Goal: Task Accomplishment & Management: Manage account settings

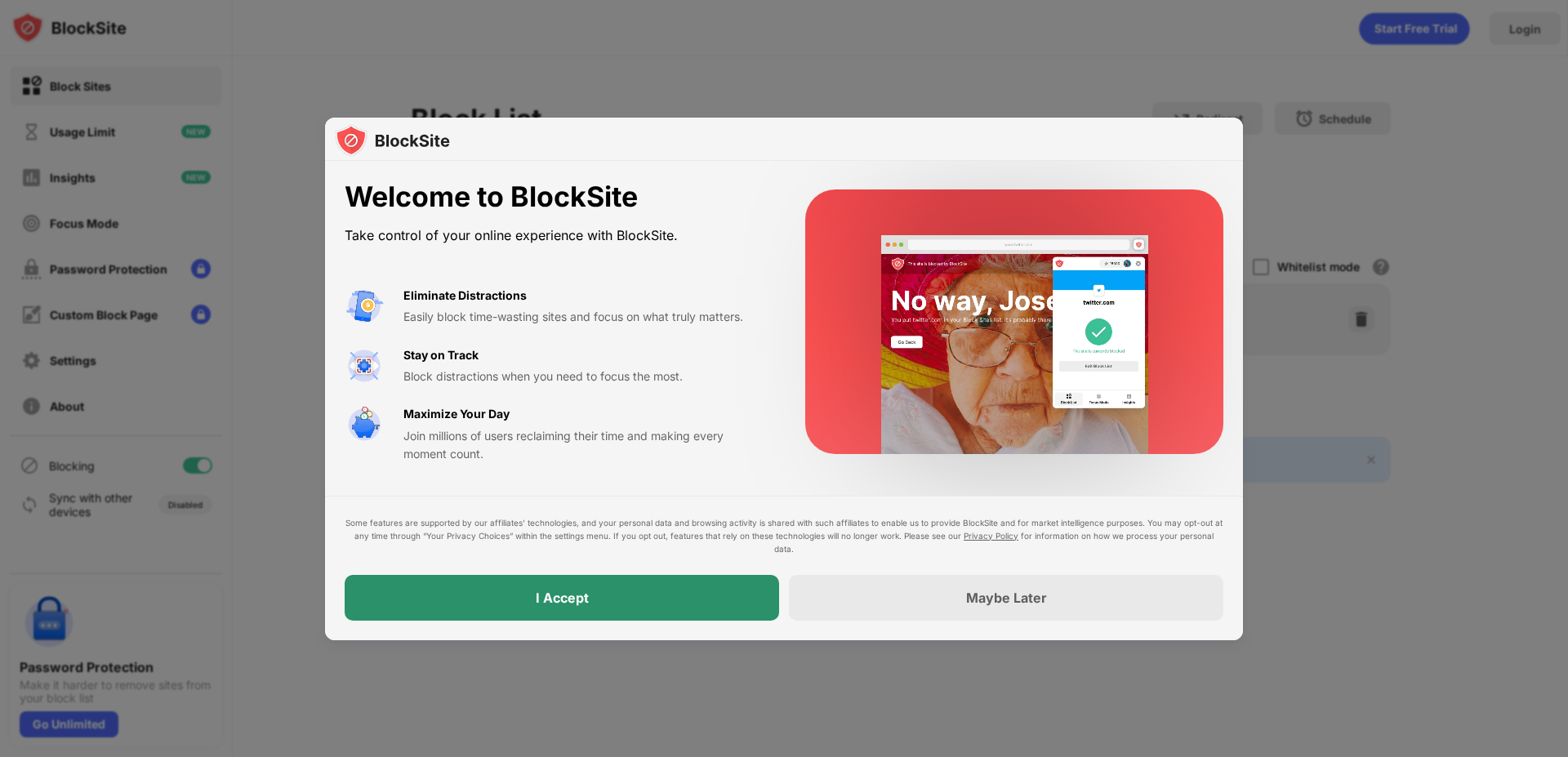
click at [573, 601] on div "I Accept" at bounding box center [562, 598] width 53 height 16
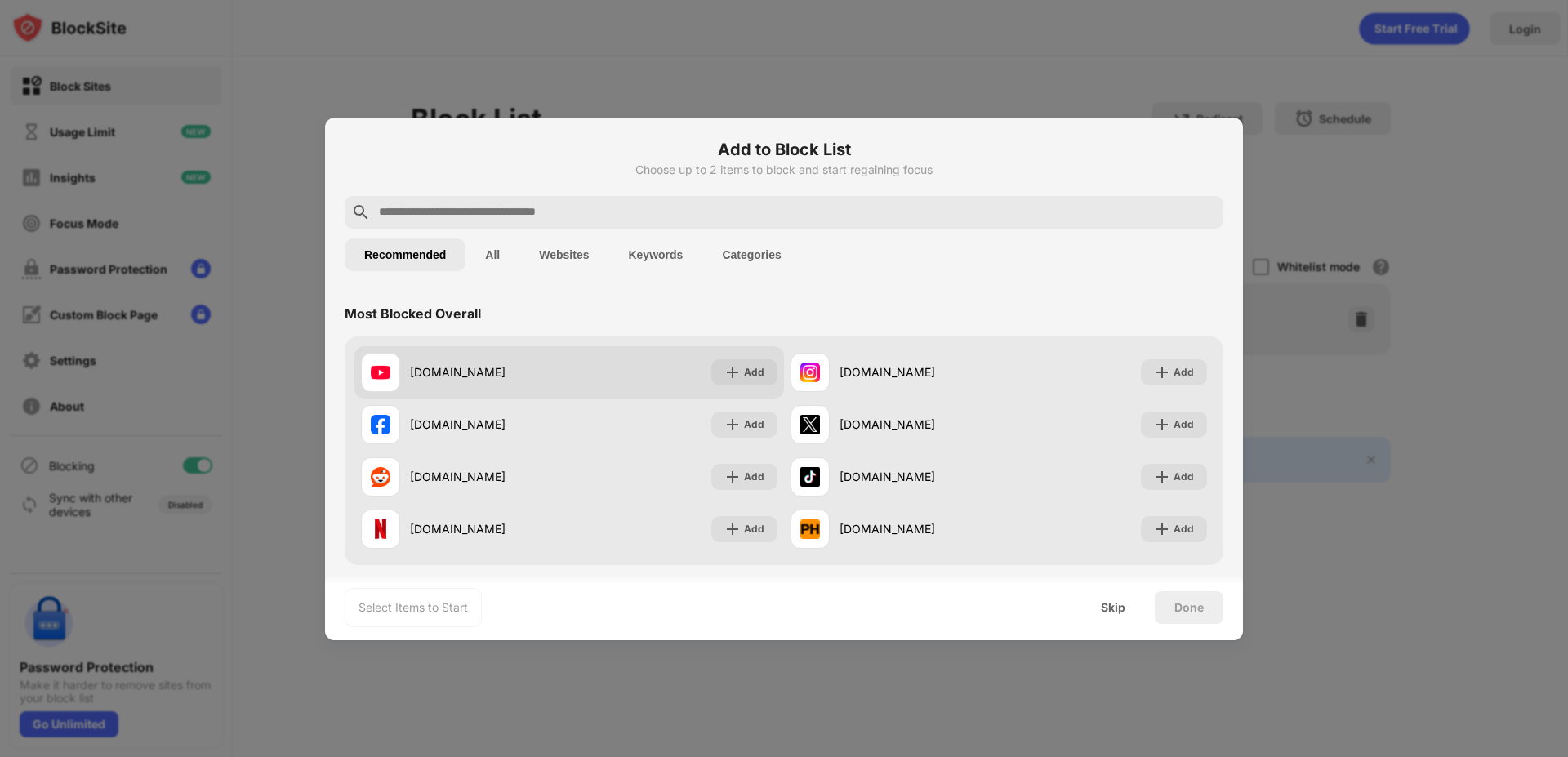
click at [462, 369] on div "youtube.com" at bounding box center [489, 371] width 159 height 17
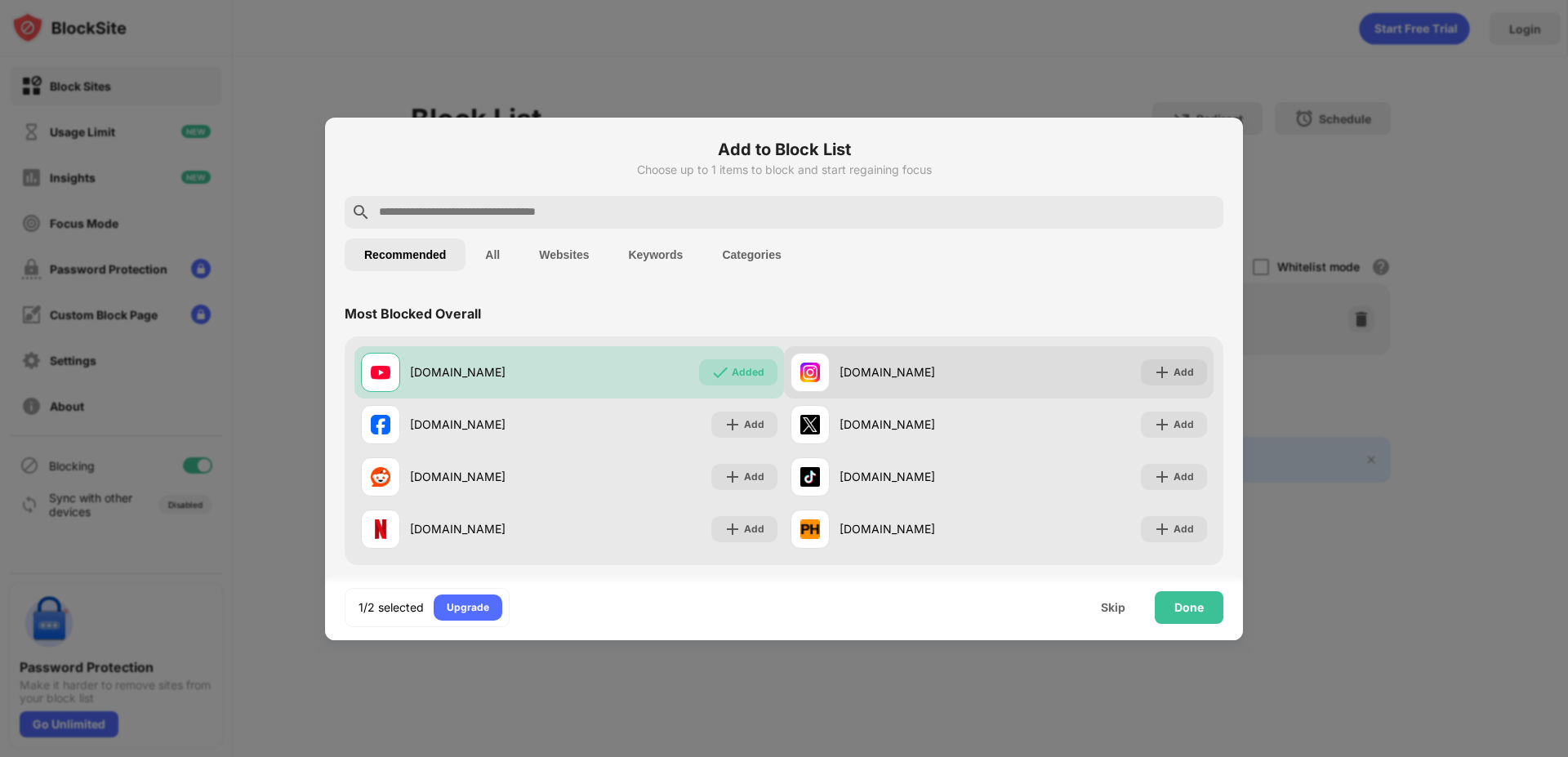
click at [877, 379] on div "instagram.com" at bounding box center [918, 371] width 159 height 17
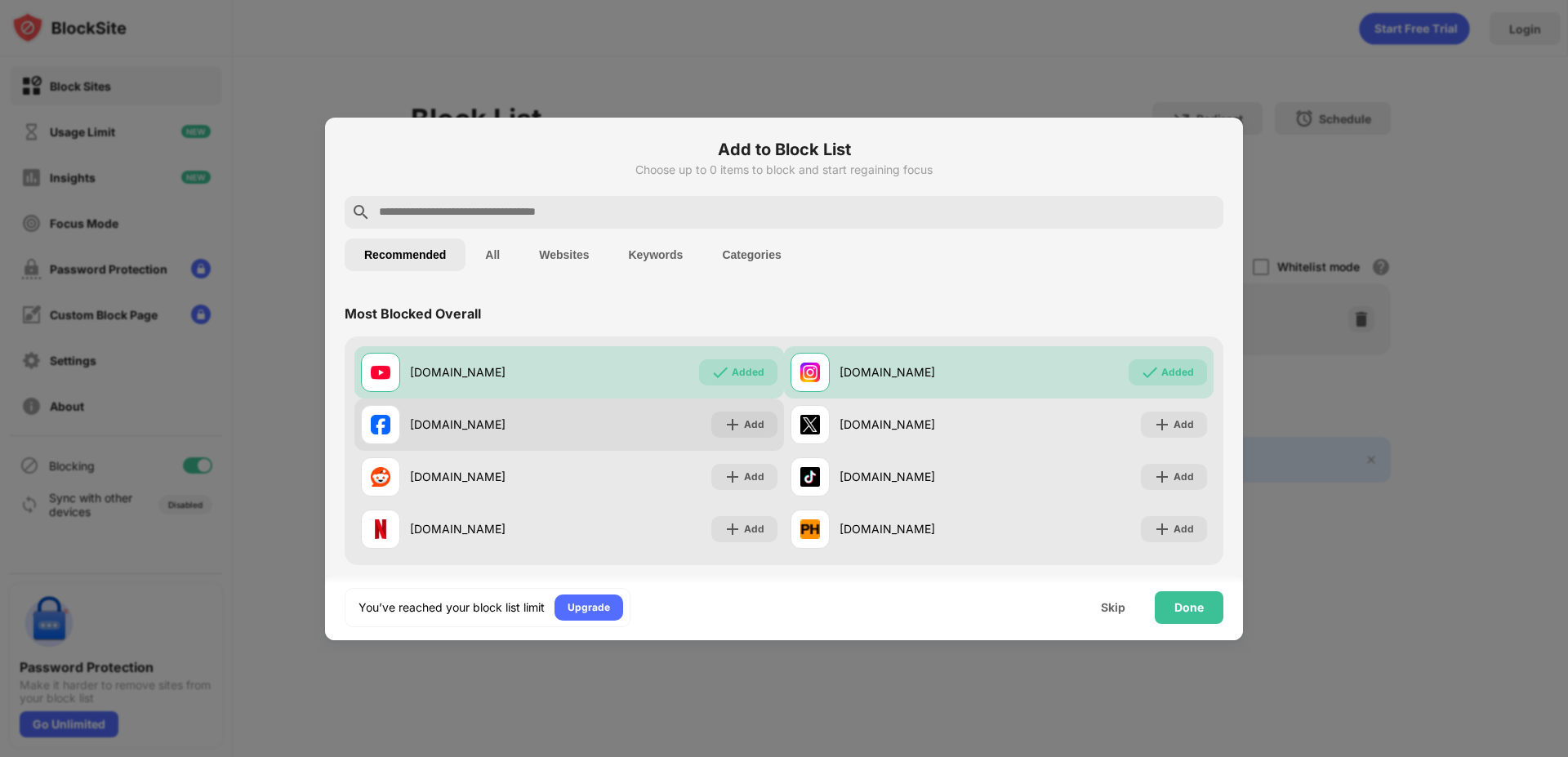
click at [506, 435] on div "facebook.com" at bounding box center [465, 424] width 208 height 39
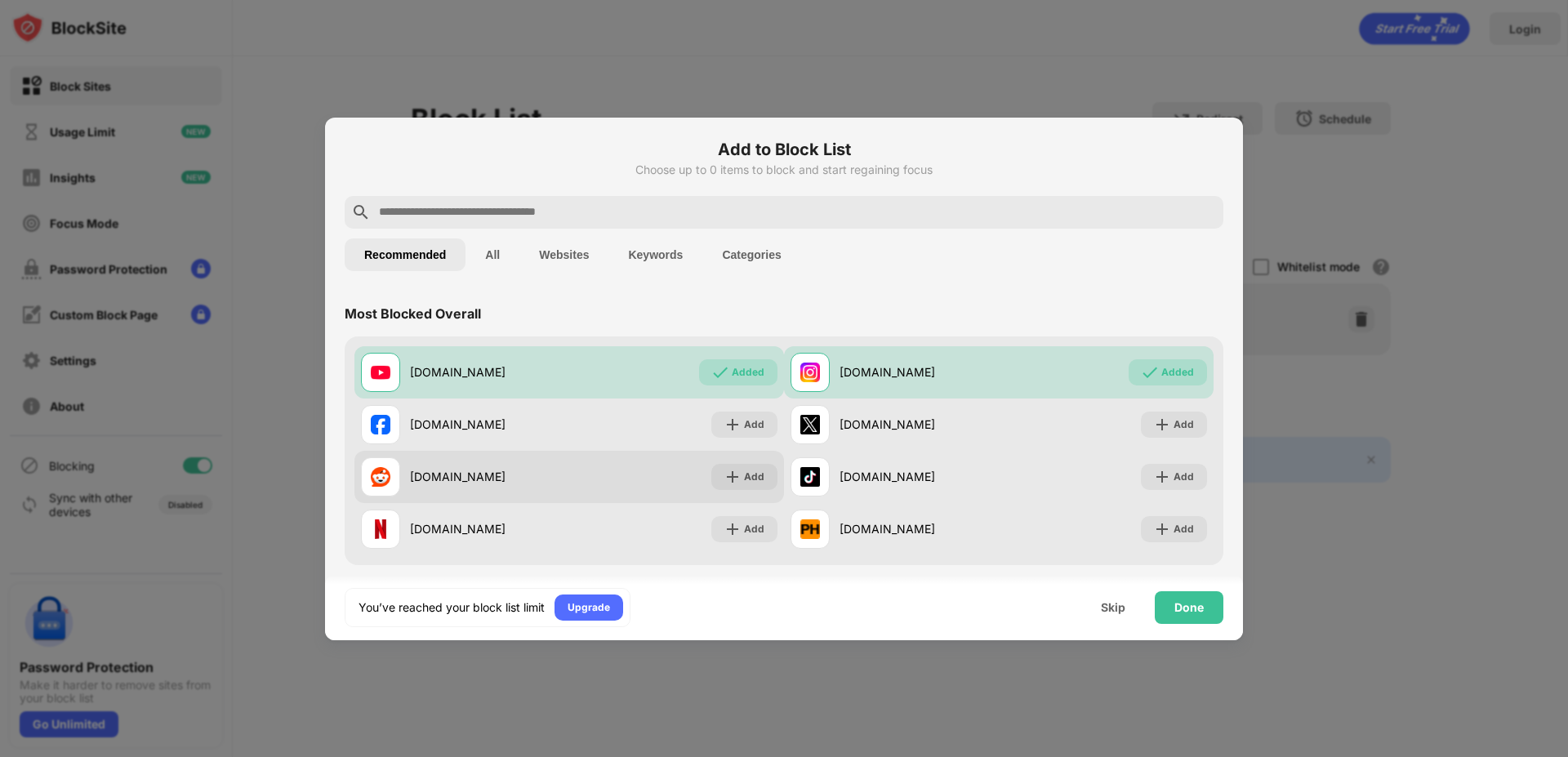
click at [496, 481] on div "reddit.com" at bounding box center [489, 476] width 159 height 17
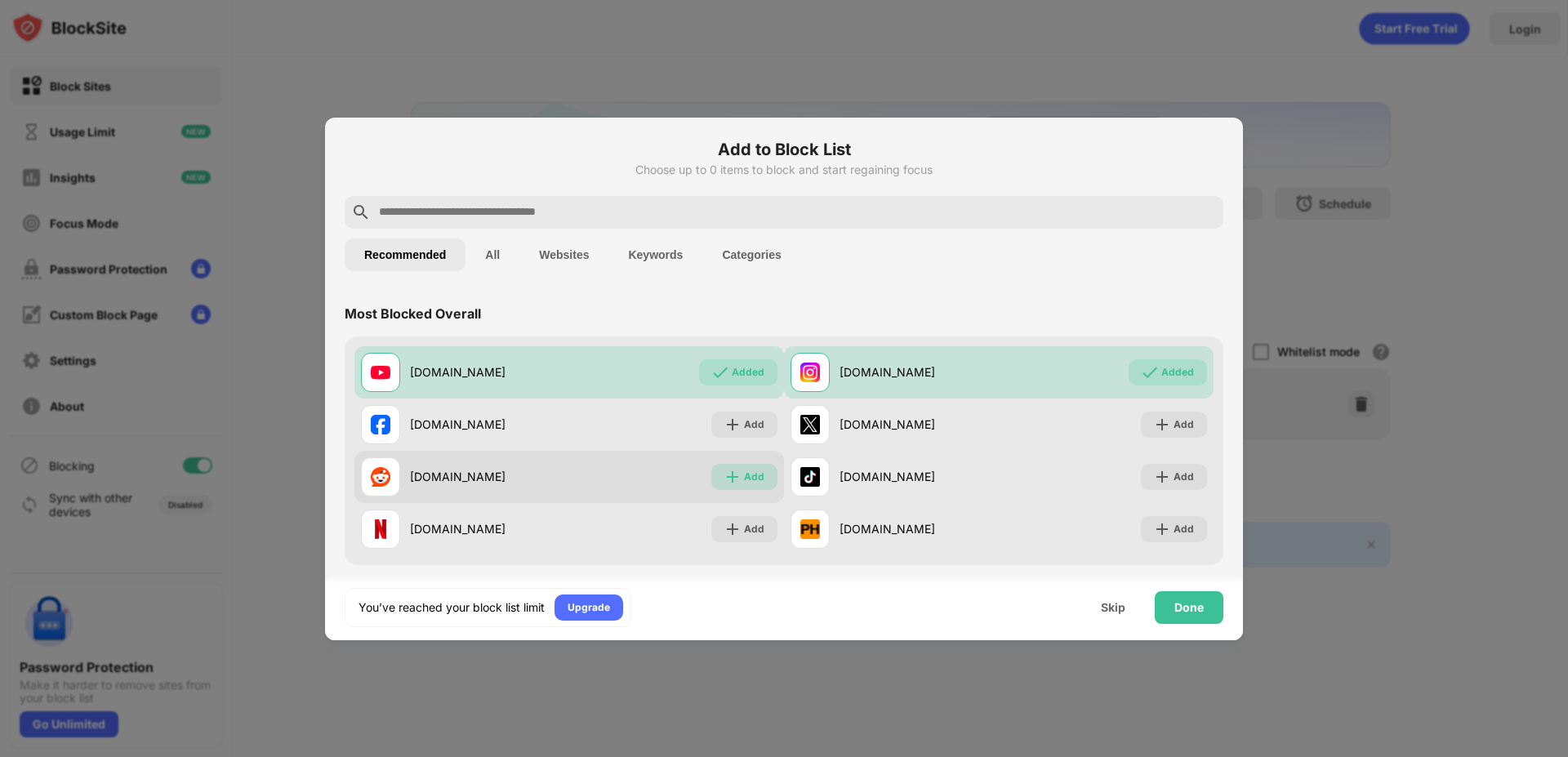
click at [744, 469] on div "Add" at bounding box center [754, 477] width 20 height 16
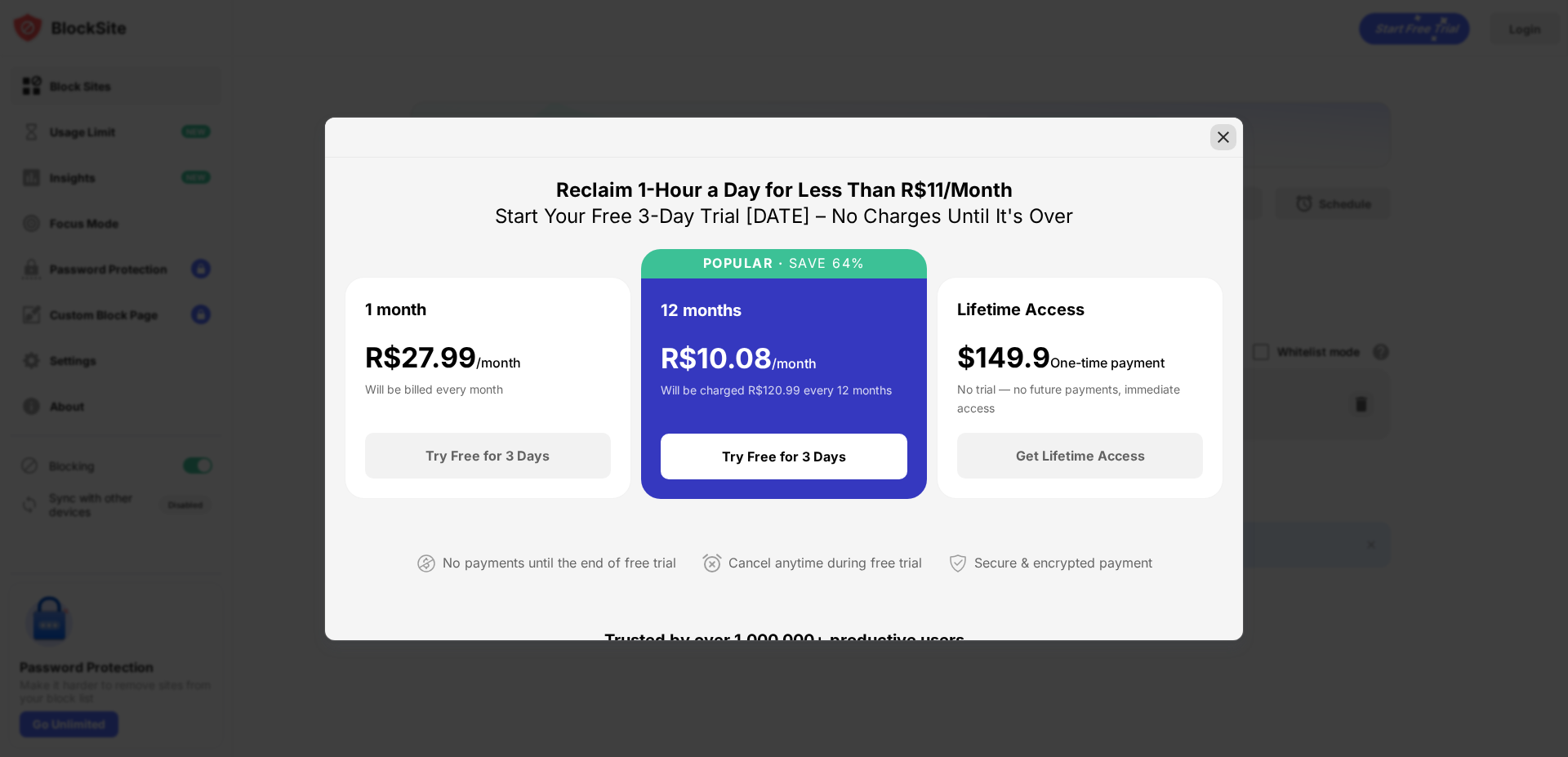
click at [1228, 142] on img at bounding box center [1224, 137] width 16 height 16
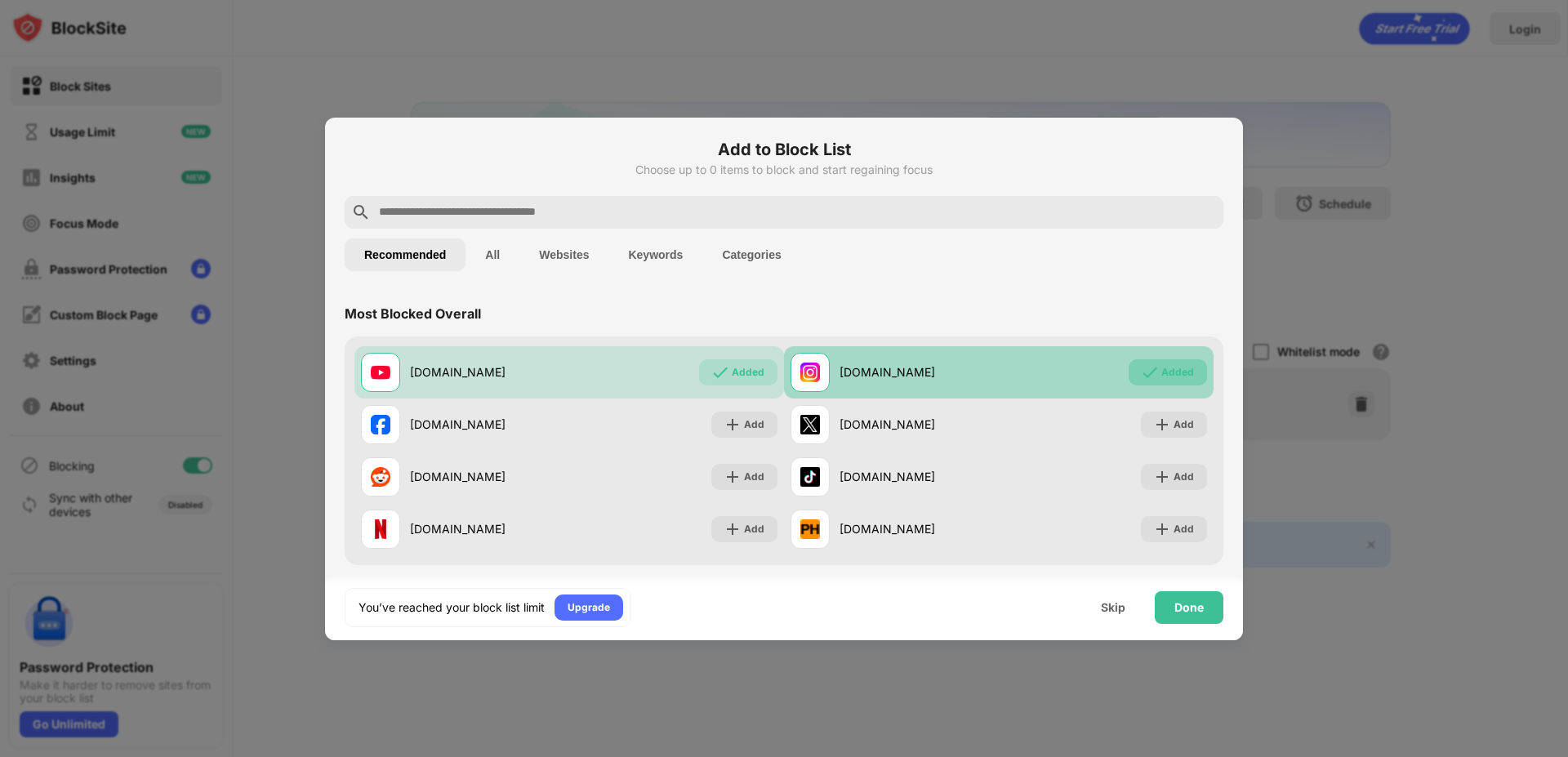
click at [1165, 373] on div "Added" at bounding box center [1177, 372] width 33 height 16
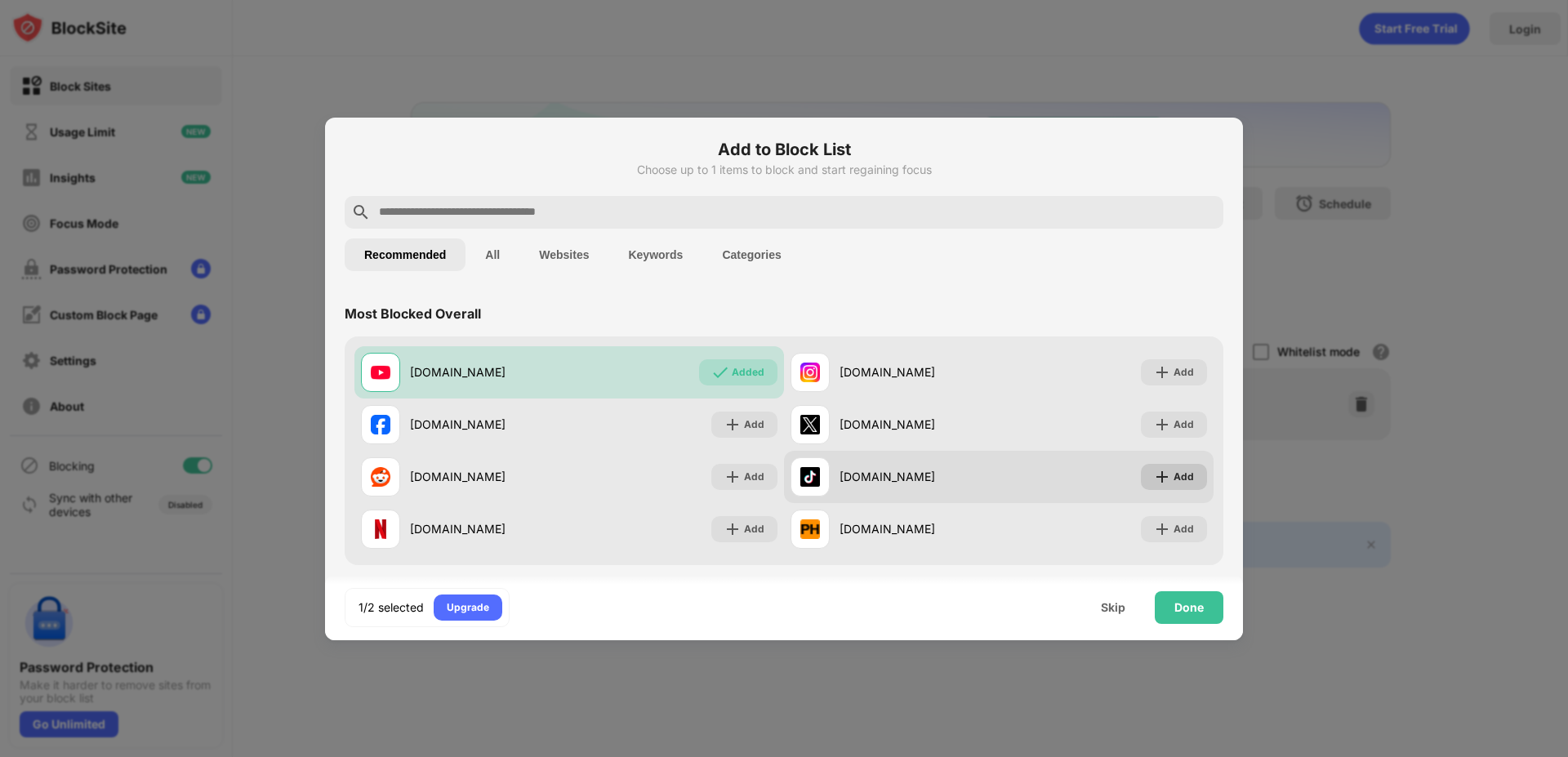
click at [1175, 469] on div "Add" at bounding box center [1184, 477] width 20 height 16
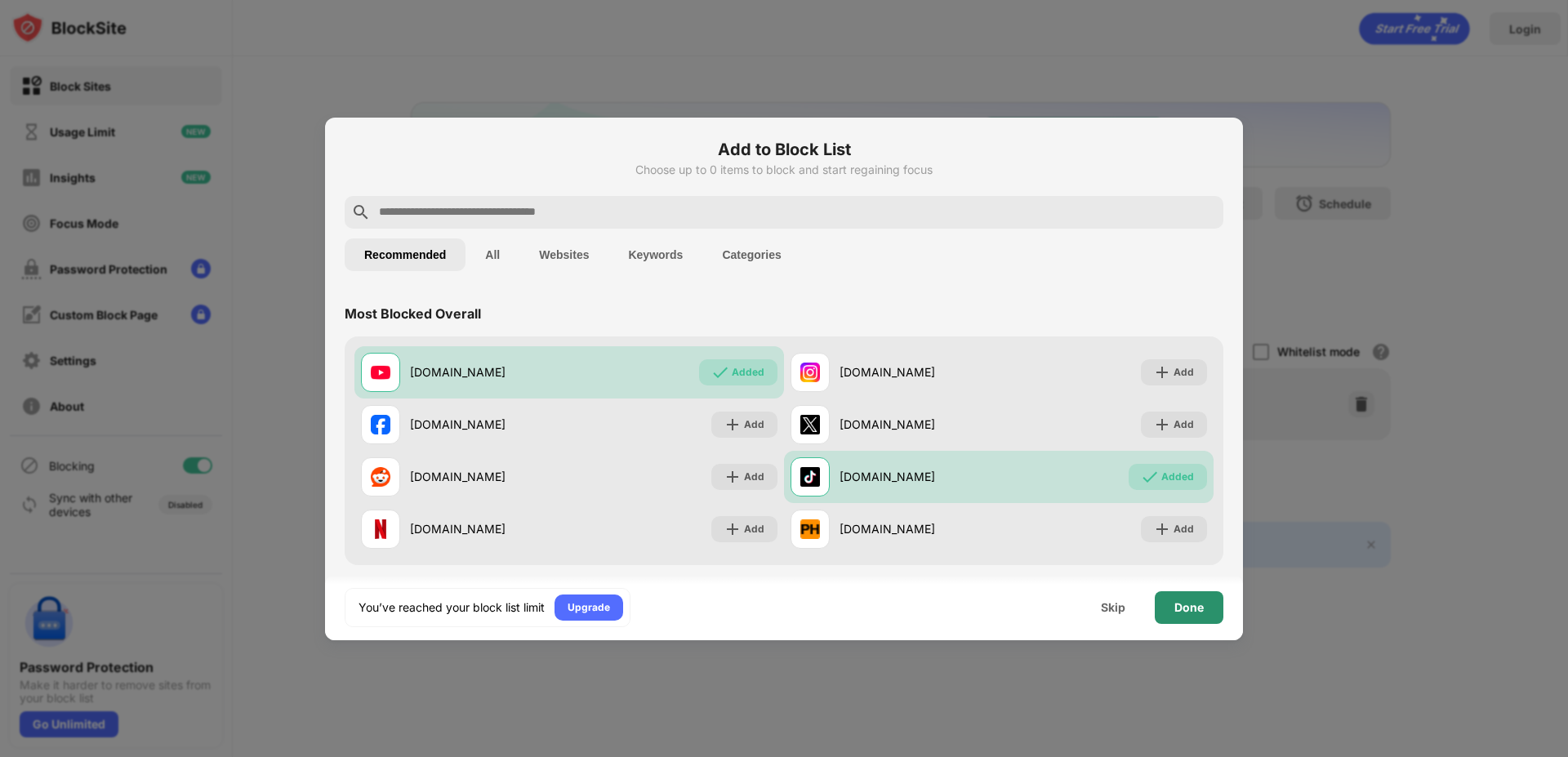
click at [1197, 600] on div "Done" at bounding box center [1189, 607] width 29 height 13
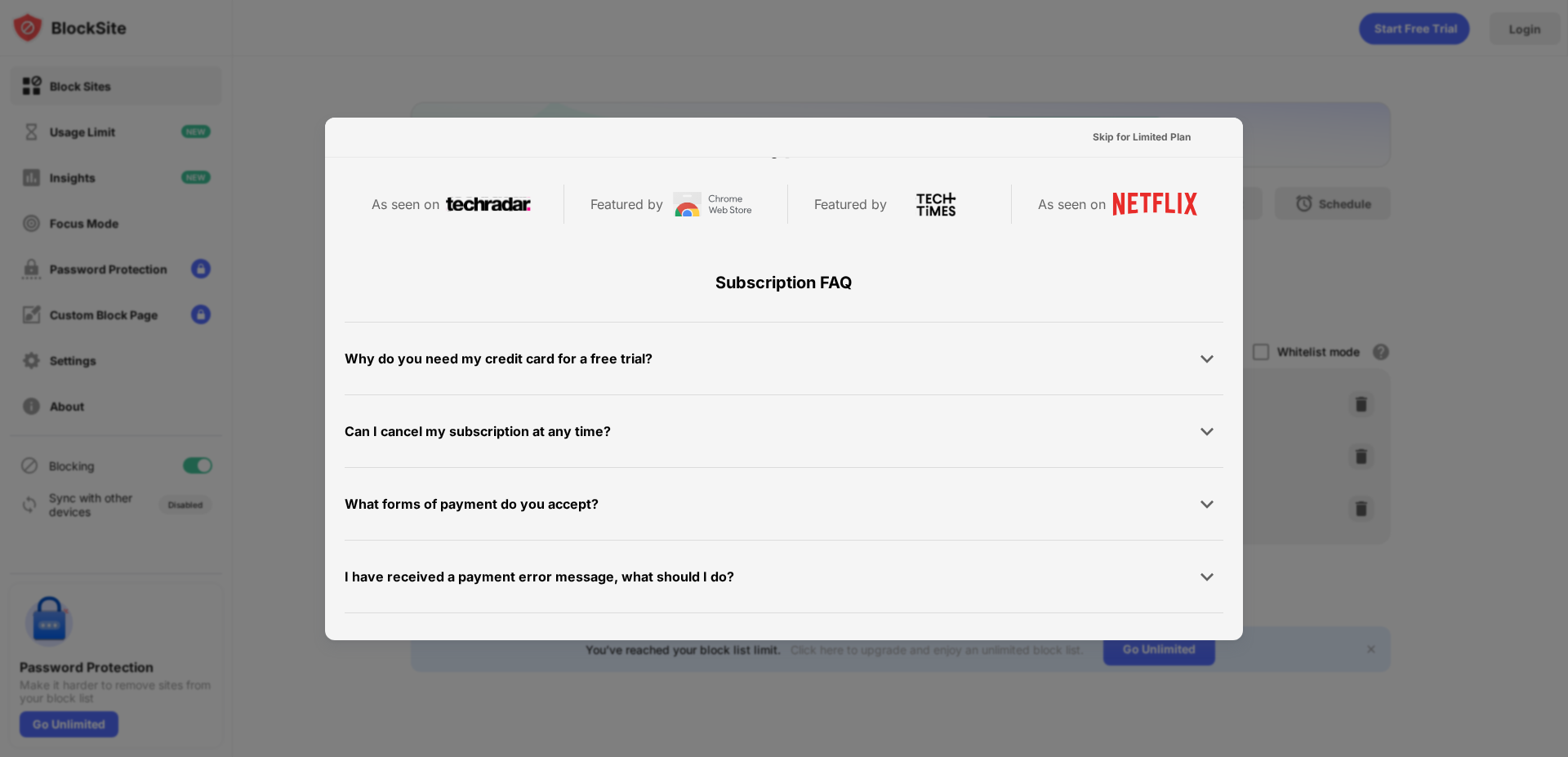
scroll to position [796, 0]
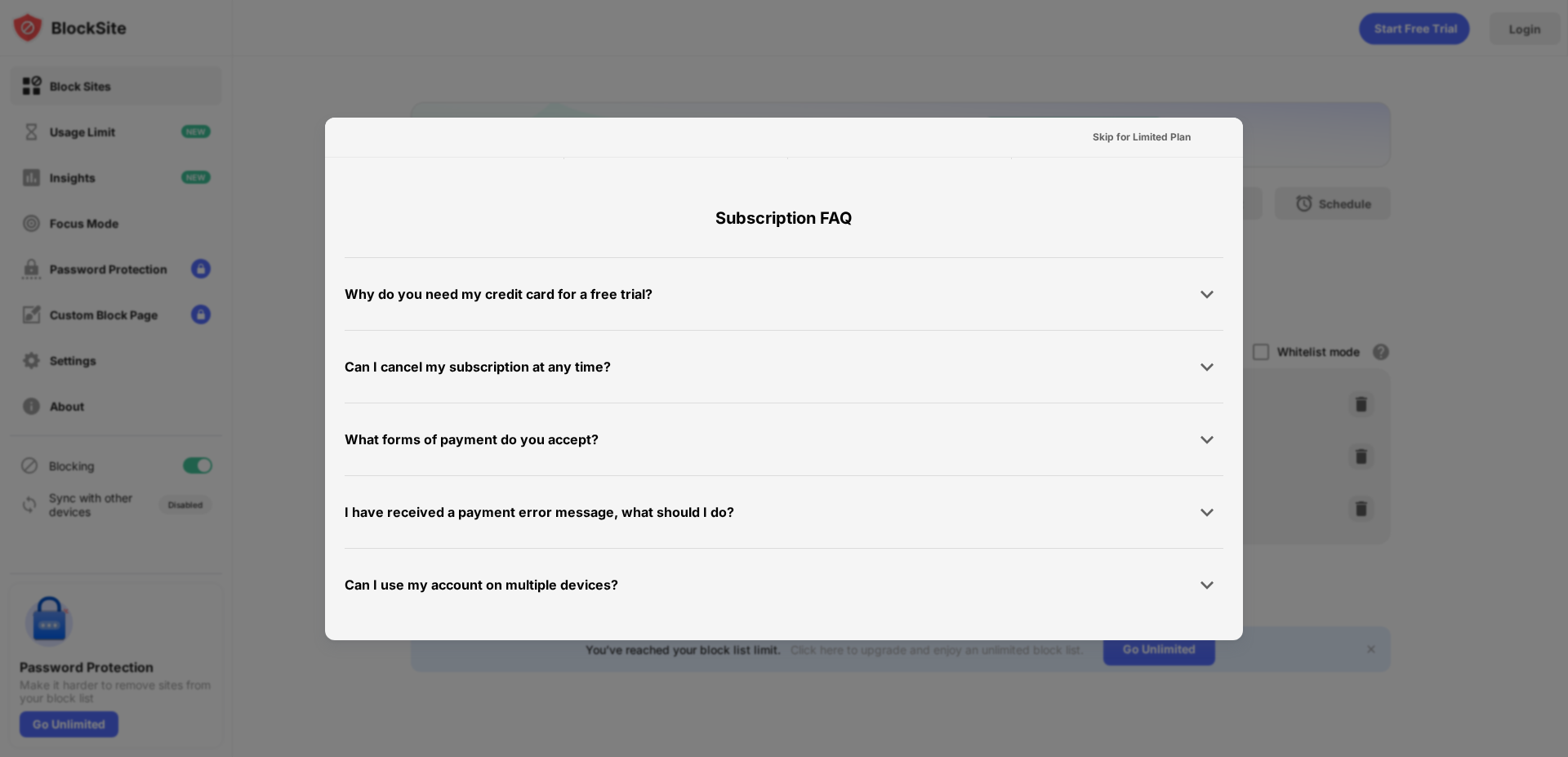
click at [1471, 351] on div at bounding box center [784, 378] width 1568 height 757
drag, startPoint x: 1429, startPoint y: 321, endPoint x: 1427, endPoint y: 334, distance: 13.2
click at [1429, 332] on div at bounding box center [784, 378] width 1568 height 757
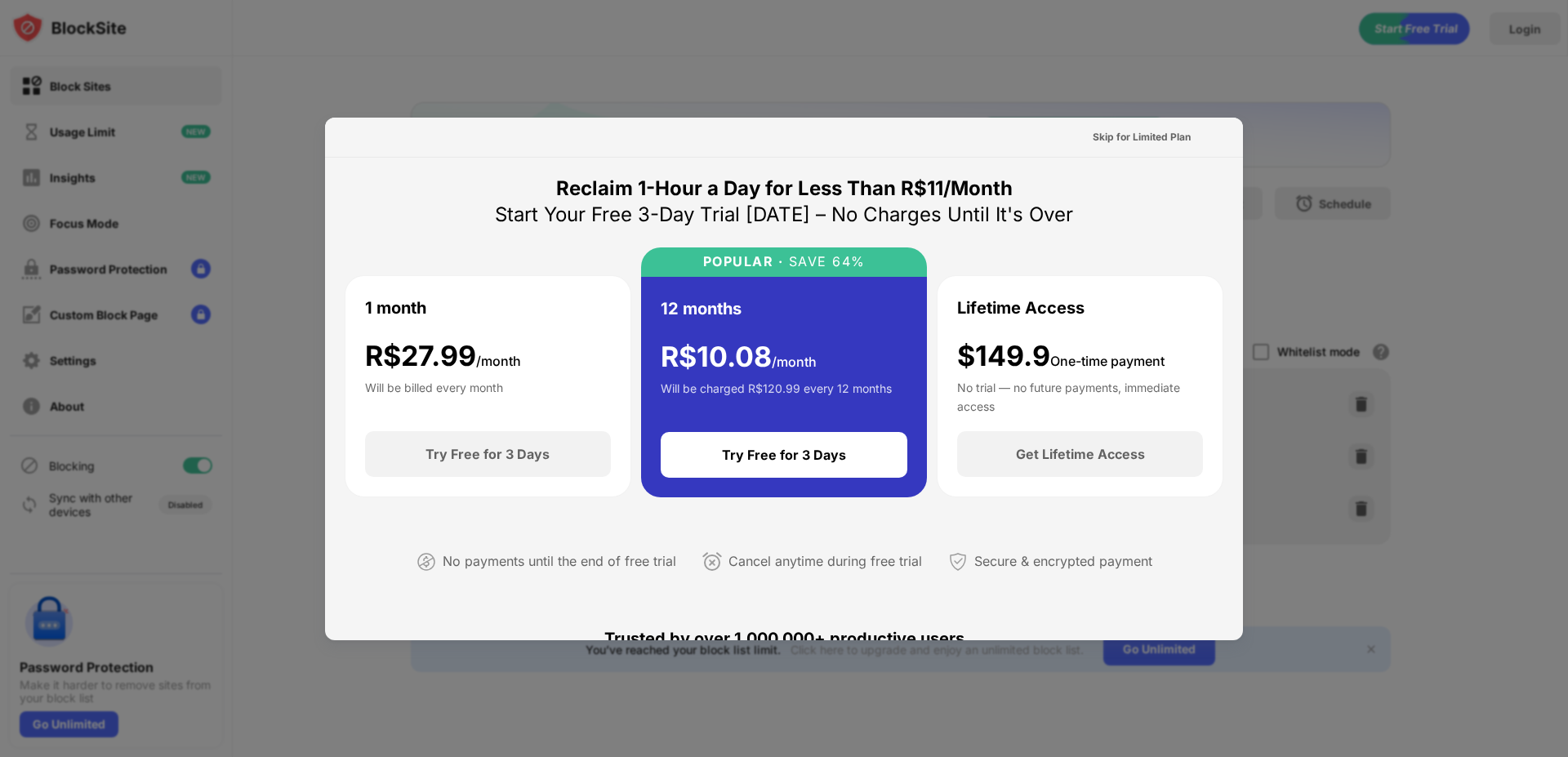
scroll to position [0, 0]
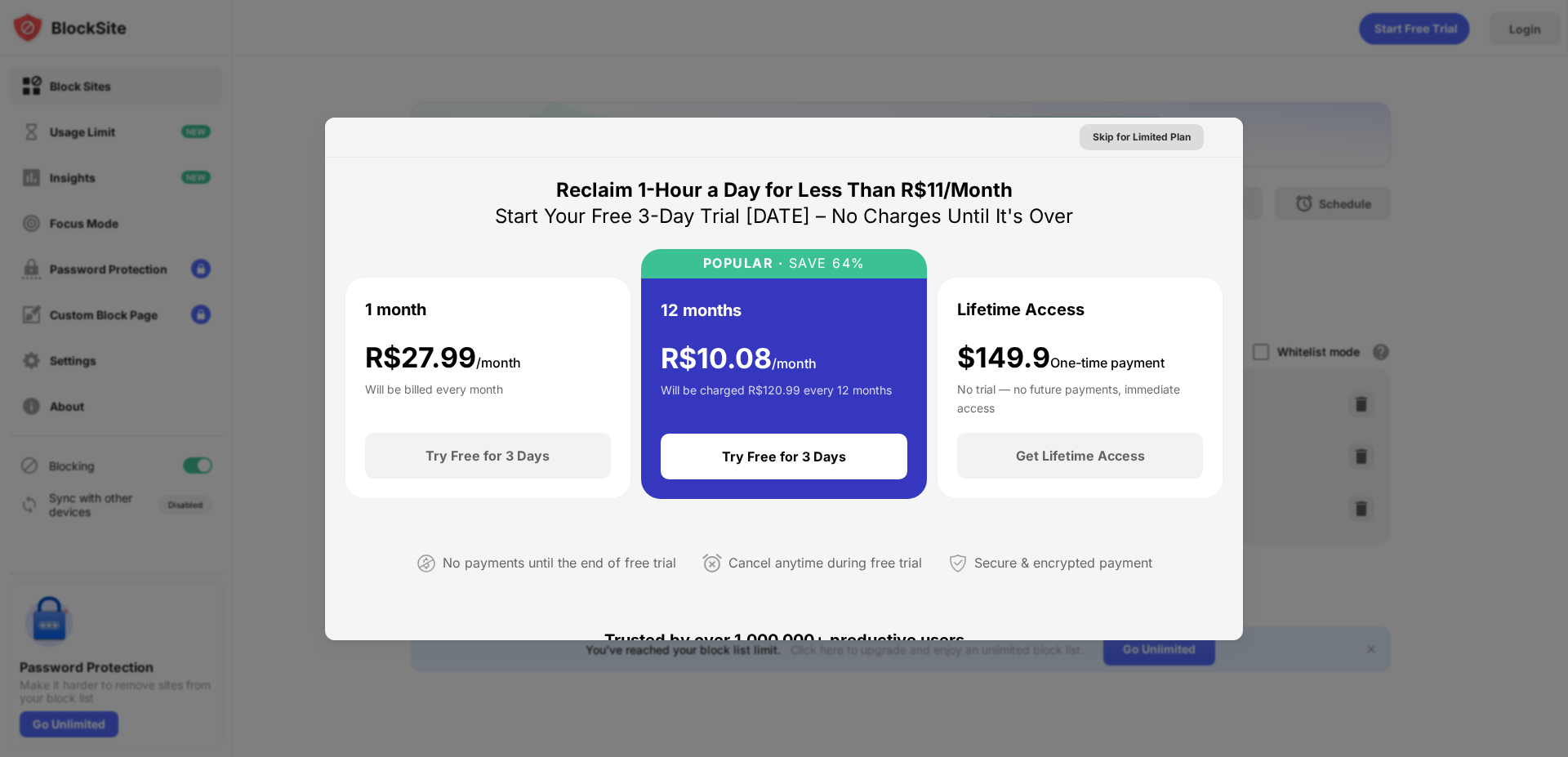
click at [1104, 132] on div "Skip for Limited Plan" at bounding box center [1142, 137] width 98 height 16
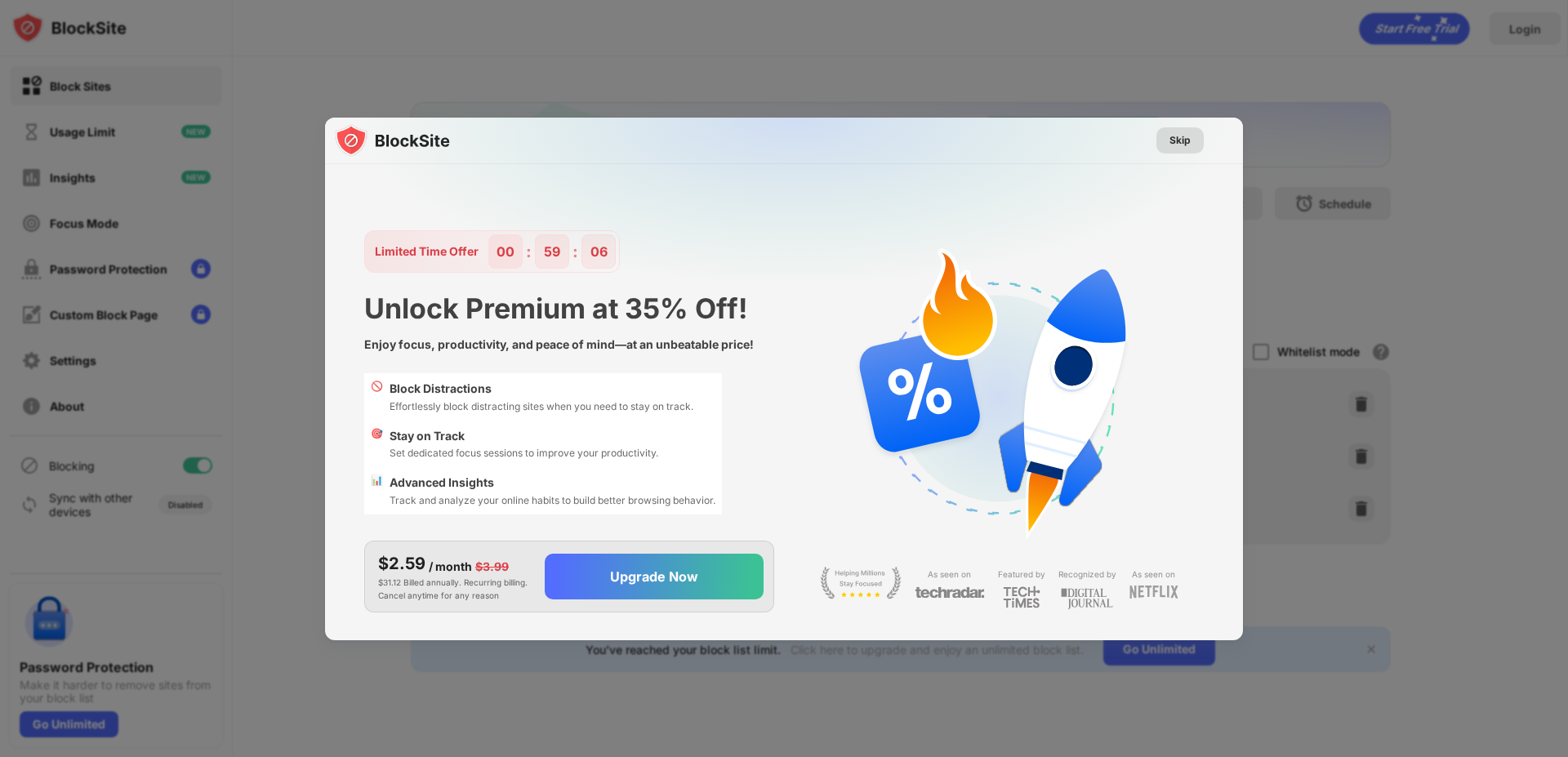
click at [1179, 137] on div "Skip" at bounding box center [1180, 141] width 21 height 16
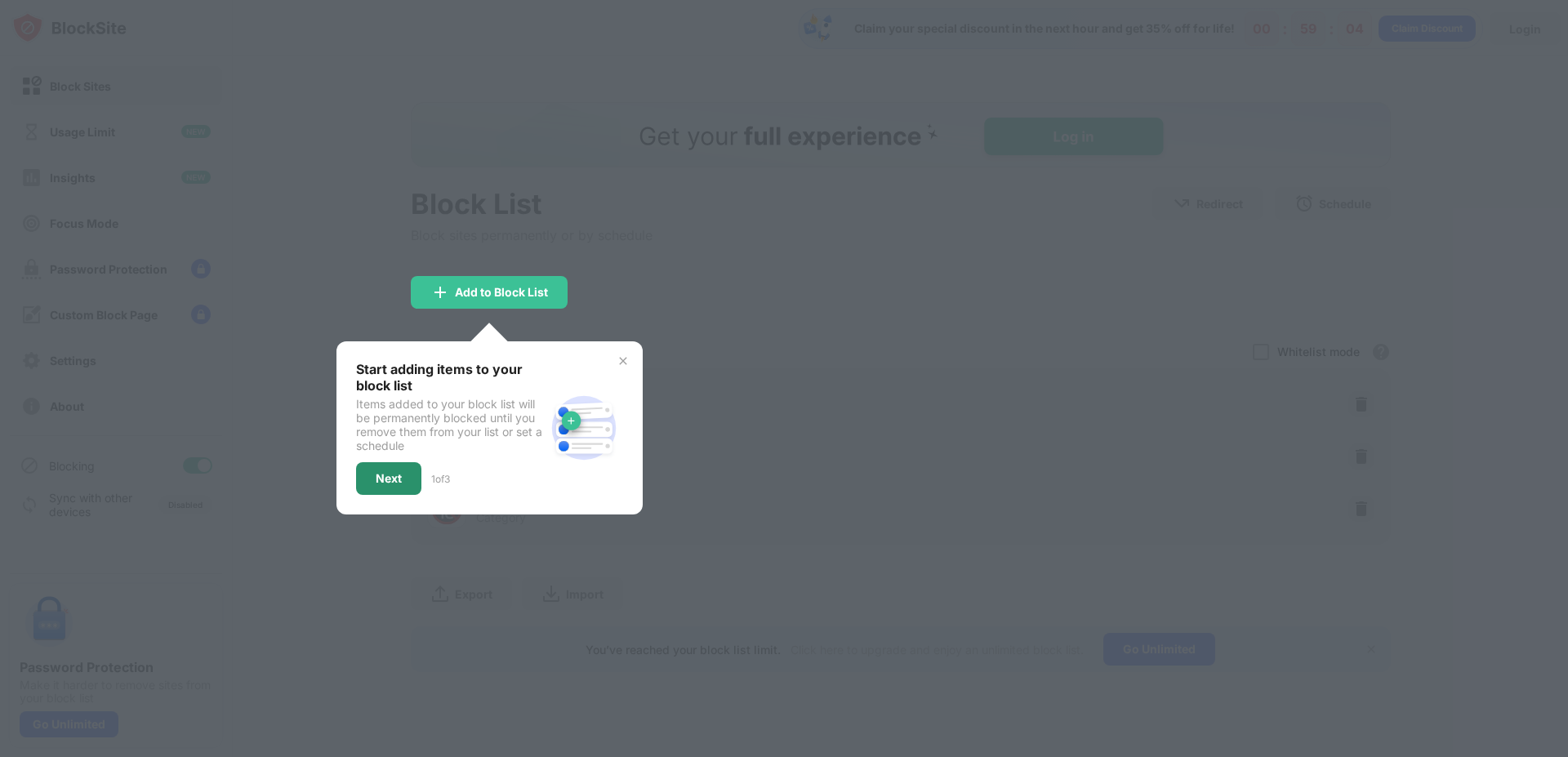
click at [402, 471] on div "Next" at bounding box center [388, 478] width 65 height 33
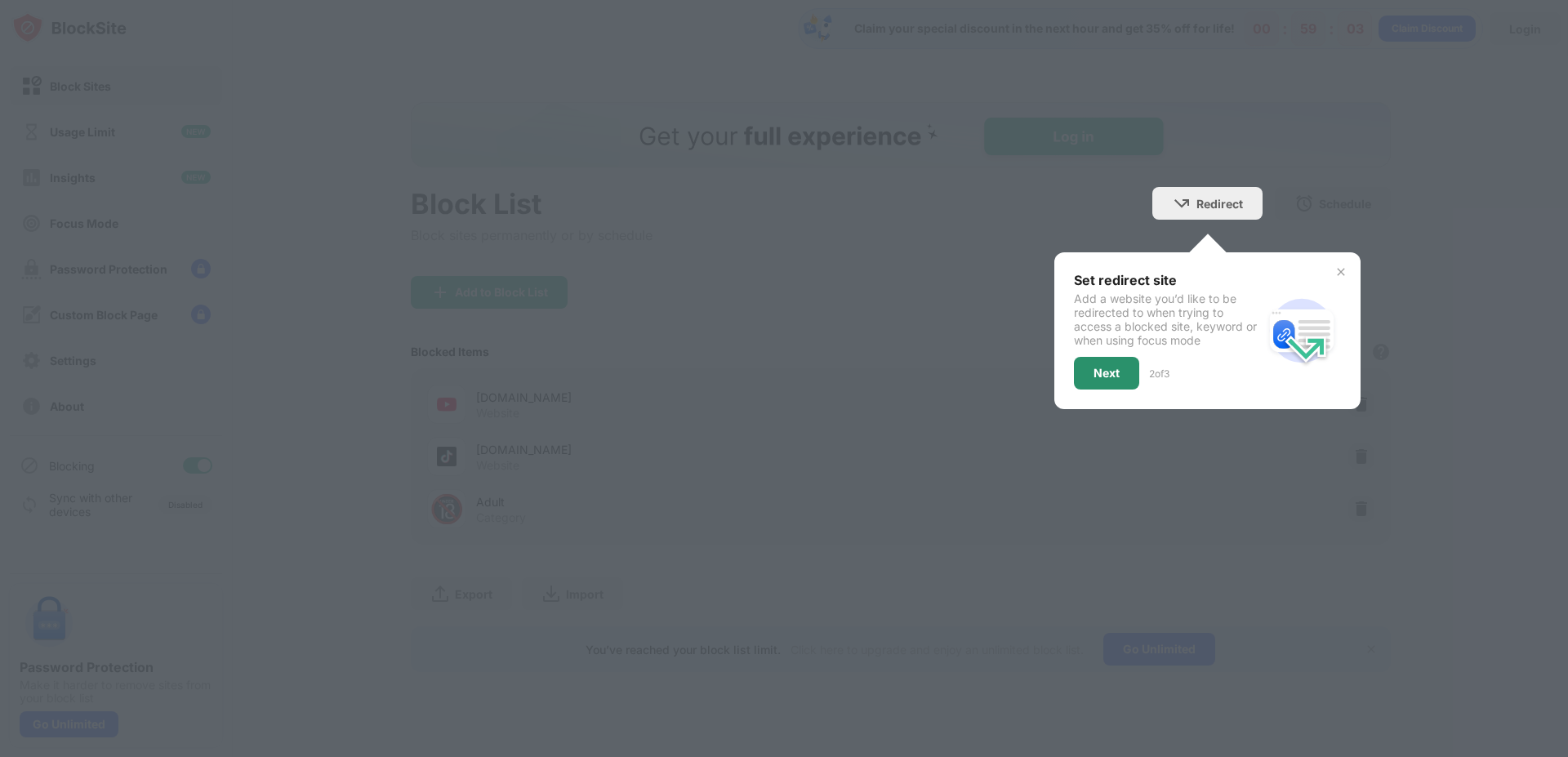
click at [1107, 373] on div "Next" at bounding box center [1106, 373] width 26 height 13
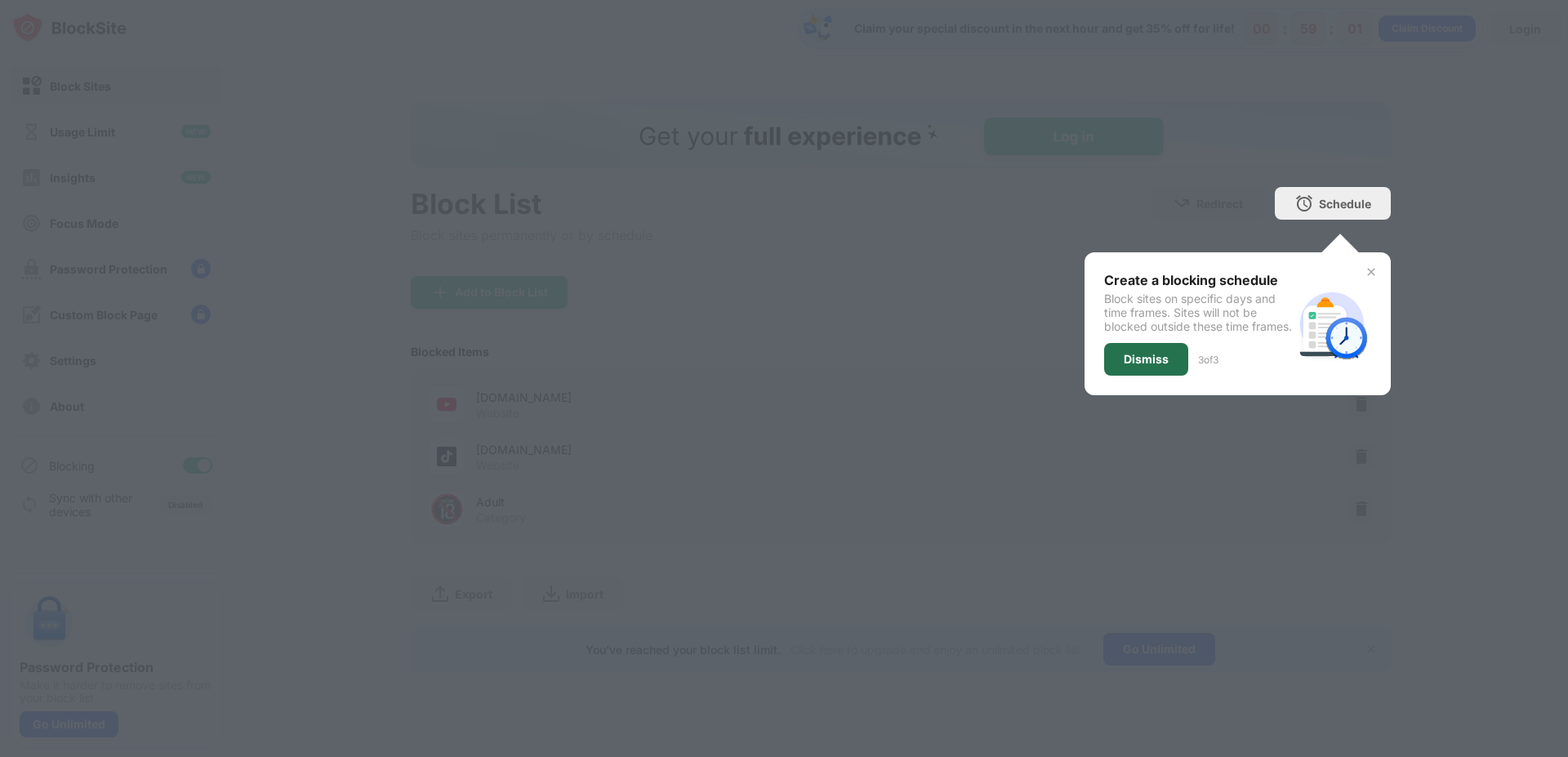
click at [1173, 367] on div "Dismiss" at bounding box center [1146, 358] width 85 height 33
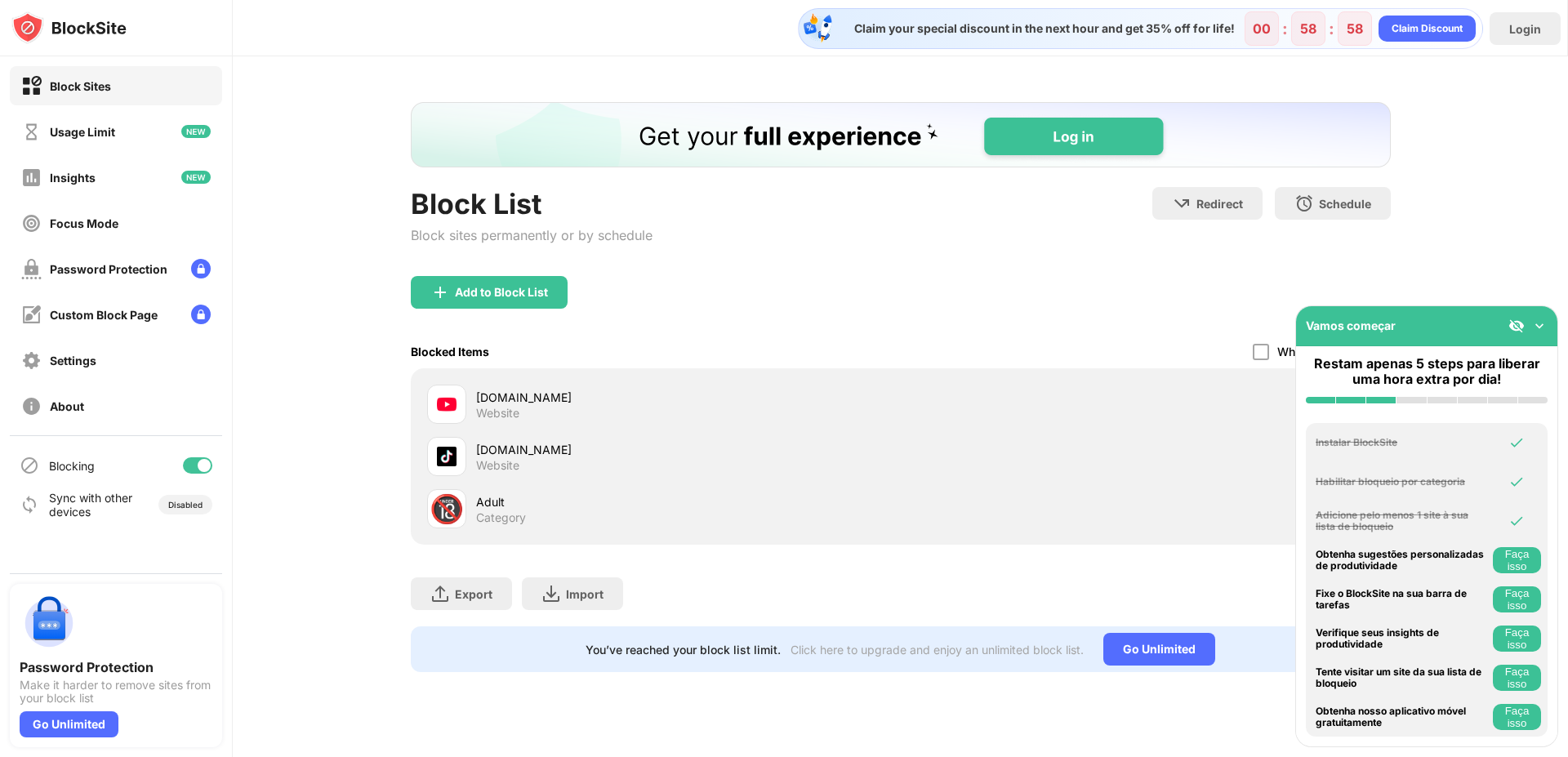
click at [1537, 325] on img at bounding box center [1540, 326] width 16 height 16
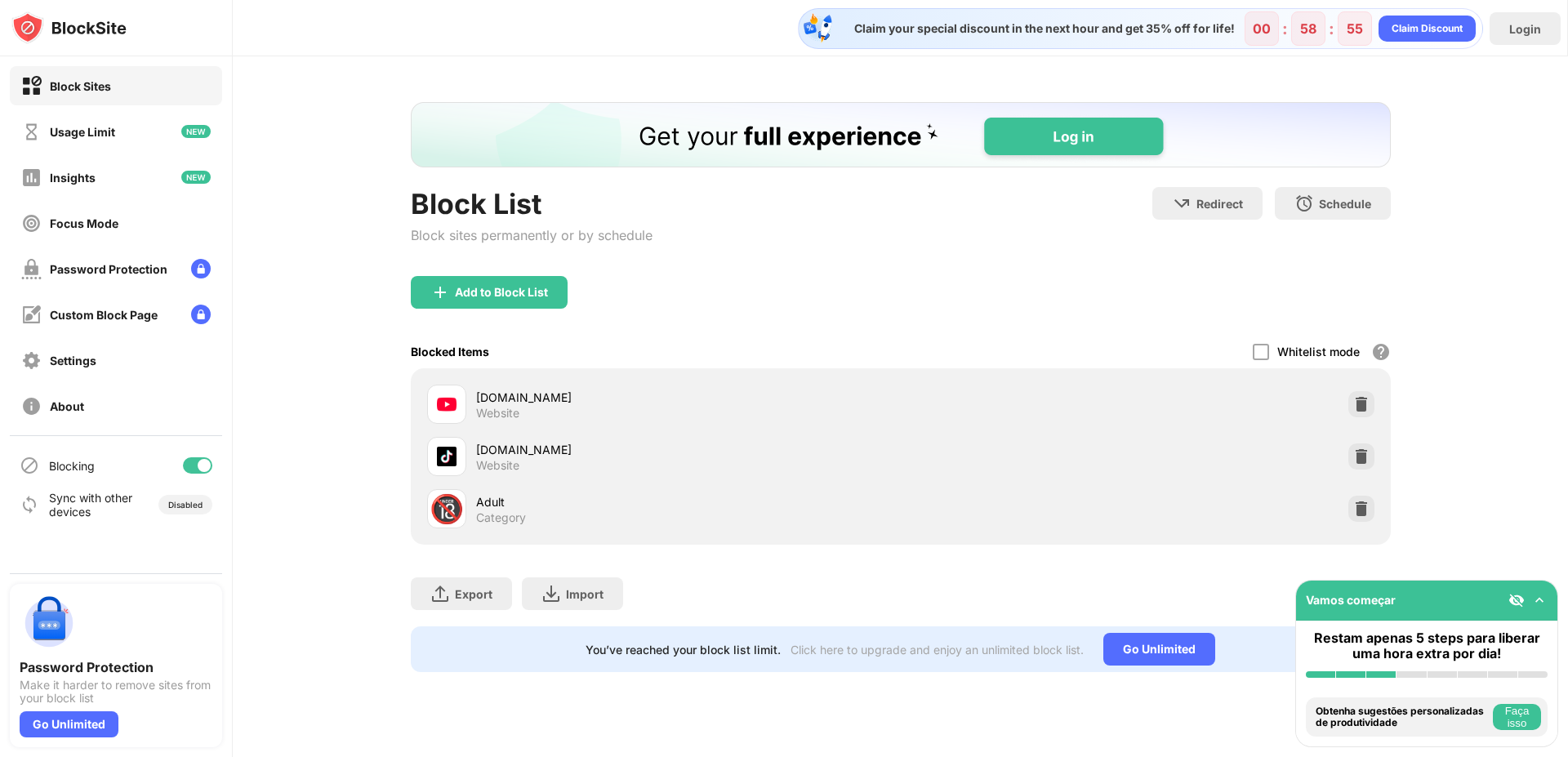
click at [1540, 603] on img at bounding box center [1540, 600] width 16 height 16
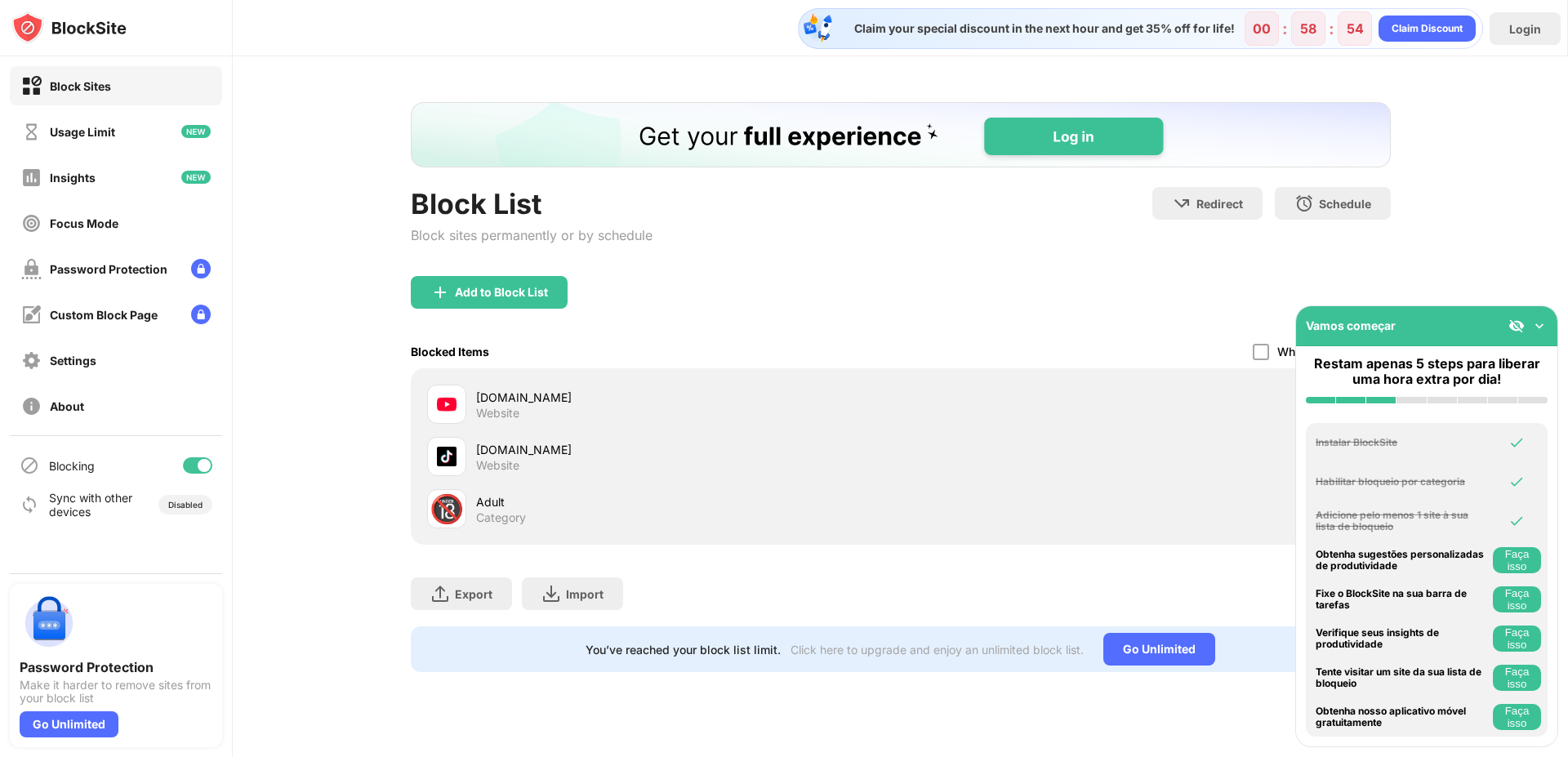
click at [1540, 321] on img at bounding box center [1540, 326] width 16 height 16
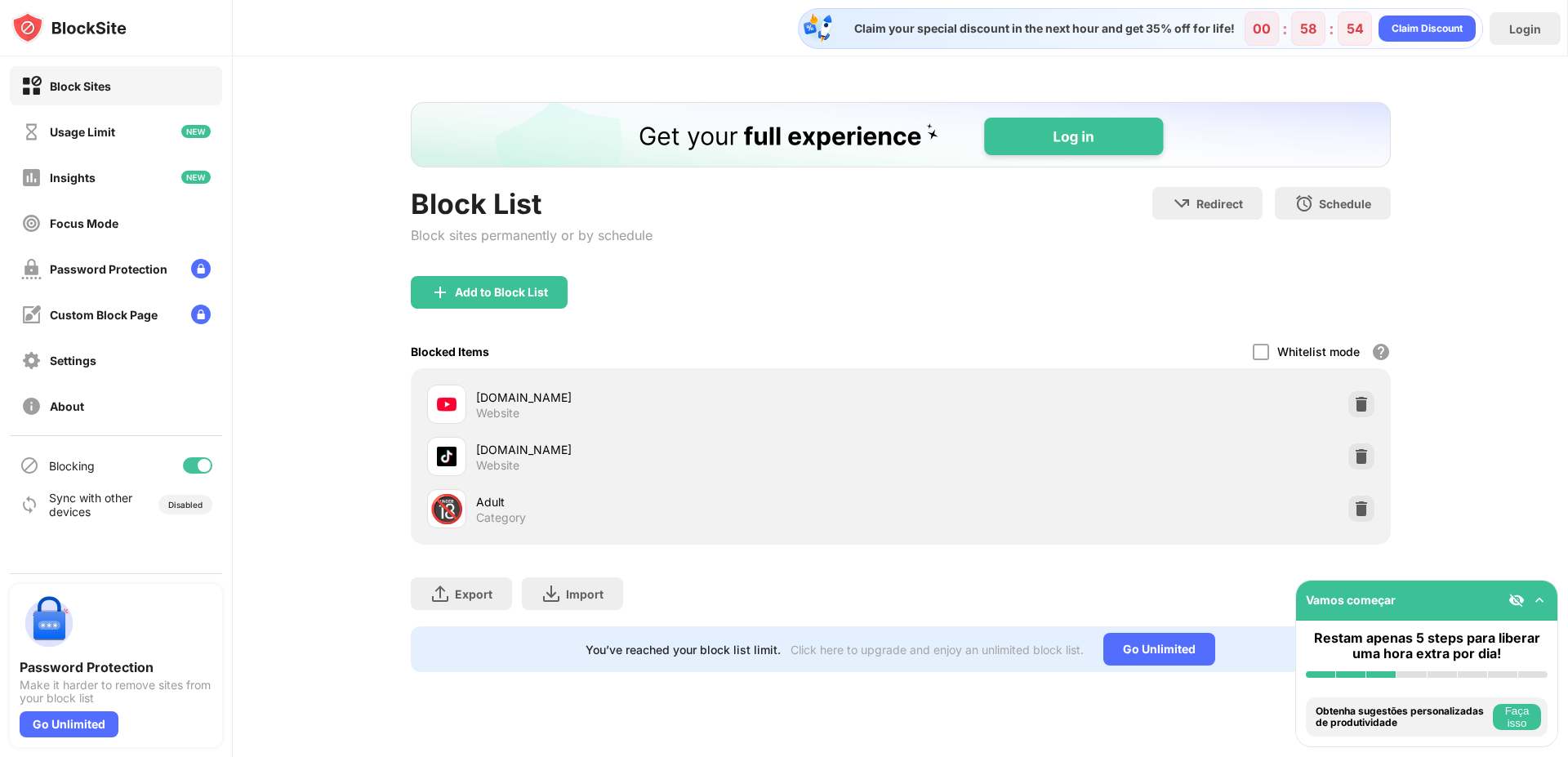
click at [1516, 165] on div "Block List Block sites permanently or by schedule Redirect Choose a site to be …" at bounding box center [901, 386] width 1336 height 661
